Goal: Task Accomplishment & Management: Manage account settings

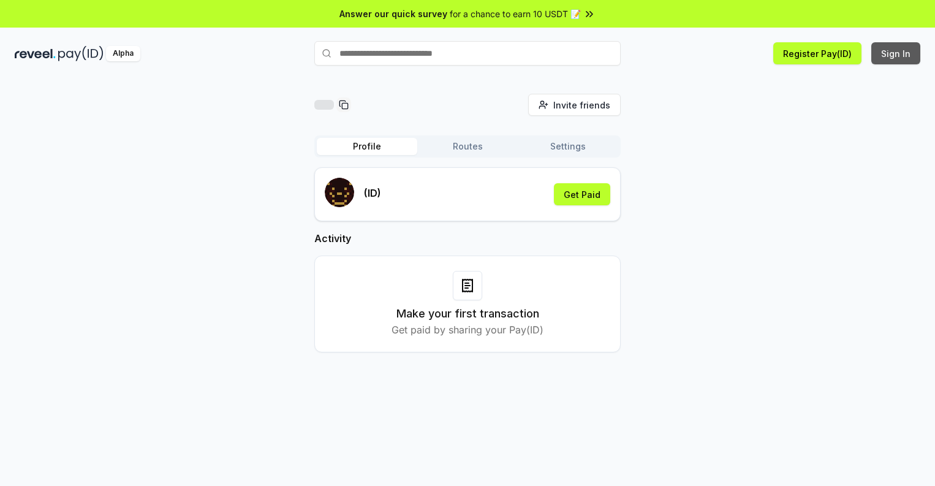
click at [897, 53] on button "Sign In" at bounding box center [896, 53] width 49 height 22
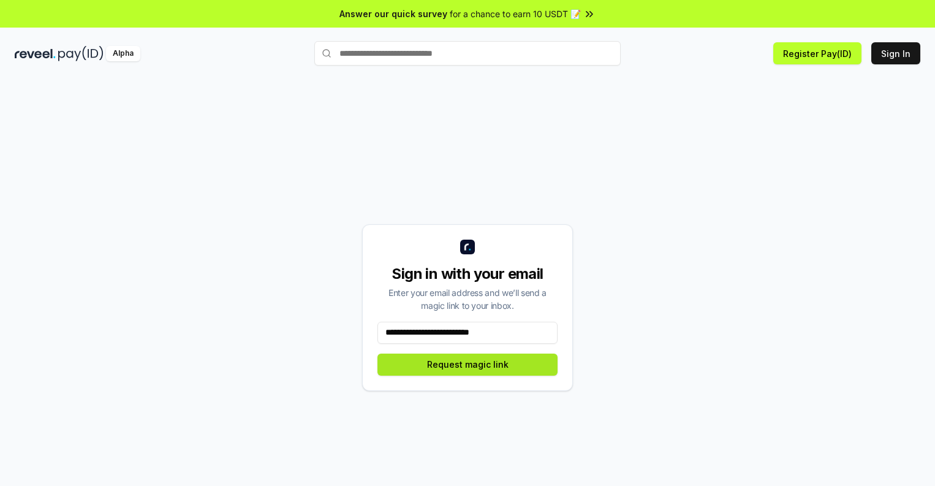
type input "**********"
click at [468, 364] on button "Request magic link" at bounding box center [468, 365] width 180 height 22
